Goal: Transaction & Acquisition: Book appointment/travel/reservation

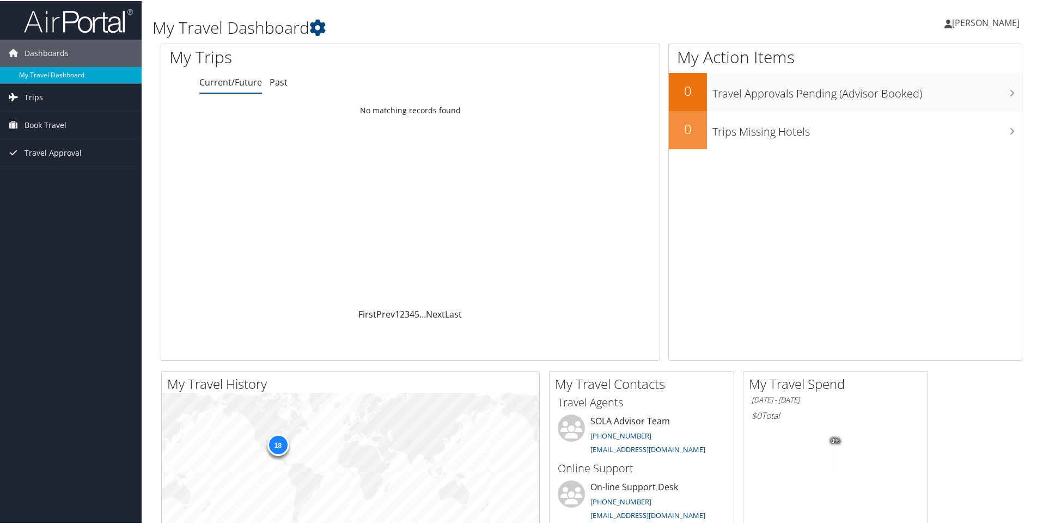
click at [30, 96] on span "Trips" at bounding box center [34, 96] width 19 height 27
click at [38, 149] on link "Trips Missing Hotels" at bounding box center [71, 151] width 142 height 16
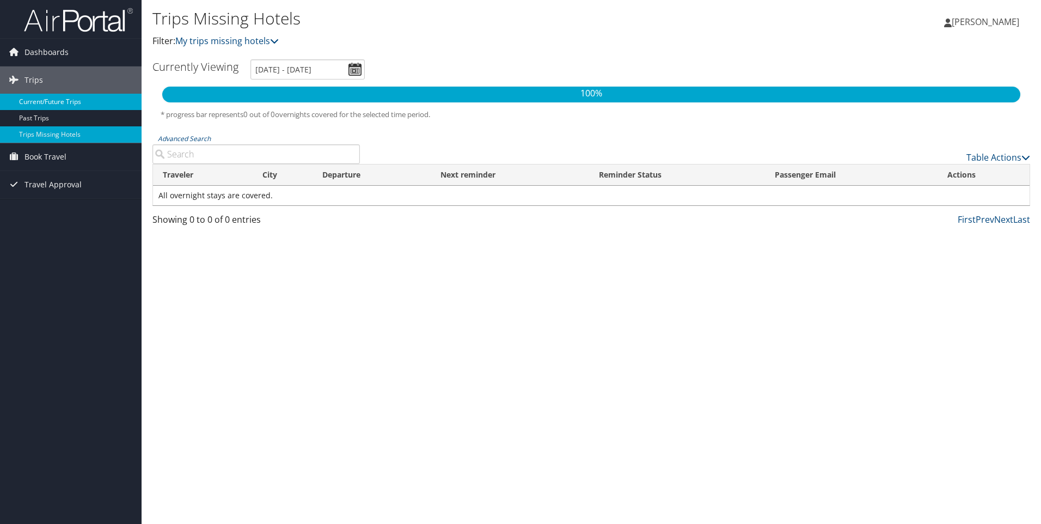
click at [45, 99] on link "Current/Future Trips" at bounding box center [71, 102] width 142 height 16
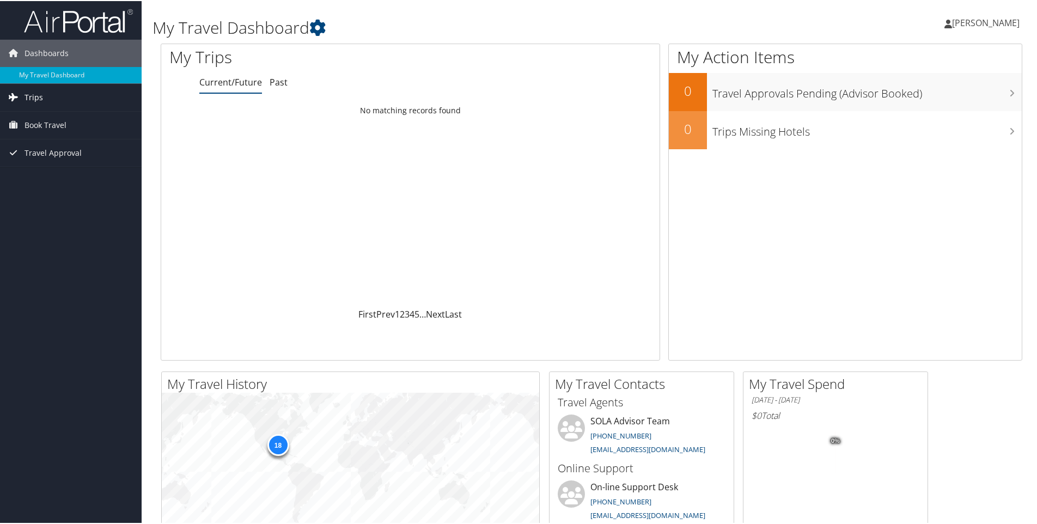
click at [38, 96] on span "Trips" at bounding box center [34, 96] width 19 height 27
click at [41, 117] on link "Current/Future Trips" at bounding box center [71, 118] width 142 height 16
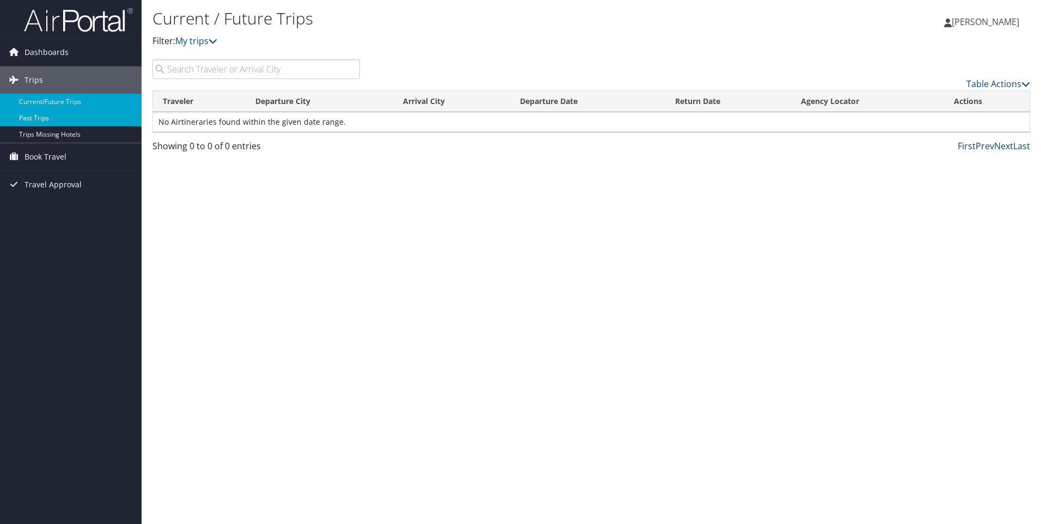
click at [31, 119] on link "Past Trips" at bounding box center [71, 118] width 142 height 16
click at [34, 152] on span "Book Travel" at bounding box center [46, 156] width 42 height 27
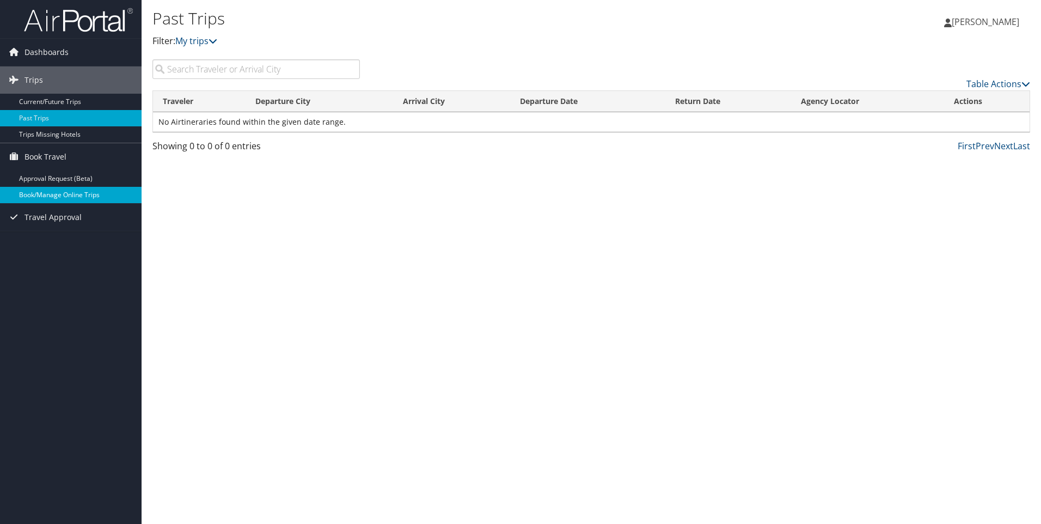
click at [50, 192] on link "Book/Manage Online Trips" at bounding box center [71, 195] width 142 height 16
